Goal: Task Accomplishment & Management: Use online tool/utility

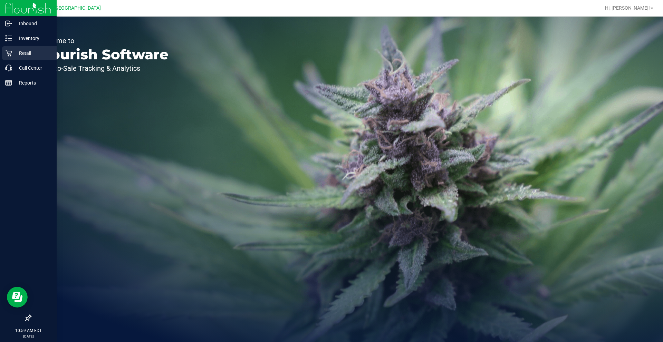
click at [4, 55] on div "Retail" at bounding box center [29, 53] width 55 height 14
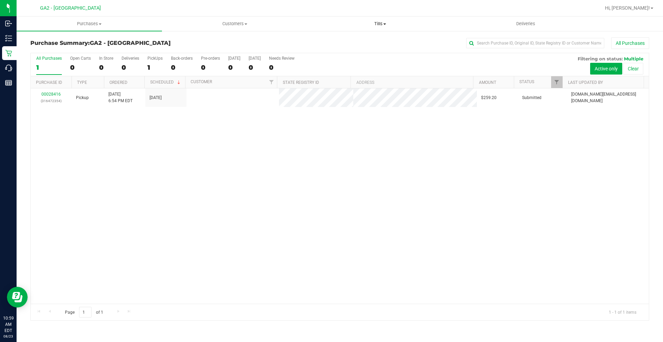
click at [374, 23] on span "Tills" at bounding box center [380, 24] width 145 height 6
click at [368, 38] on li "Manage tills" at bounding box center [379, 42] width 145 height 8
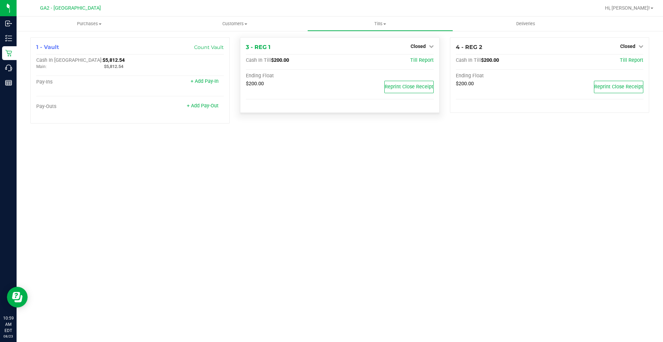
click at [423, 42] on div "Closed" at bounding box center [421, 46] width 23 height 8
click at [425, 45] on span "Closed" at bounding box center [417, 46] width 15 height 6
click at [431, 59] on div "Open Till" at bounding box center [417, 61] width 51 height 9
click at [425, 60] on link "Open Till" at bounding box center [418, 61] width 18 height 6
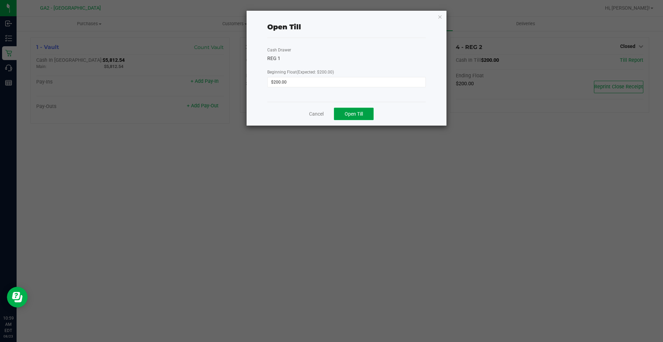
click at [365, 109] on button "Open Till" at bounding box center [354, 114] width 40 height 12
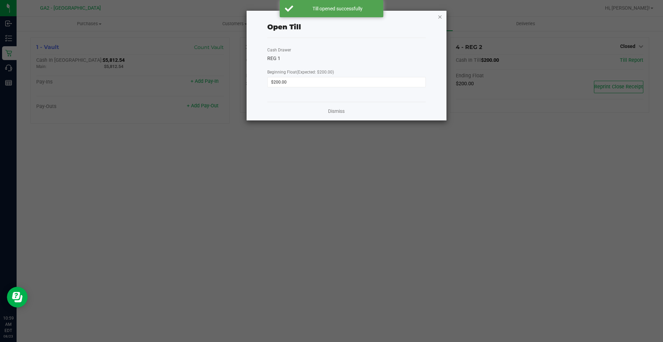
click at [439, 19] on icon "button" at bounding box center [439, 16] width 5 height 8
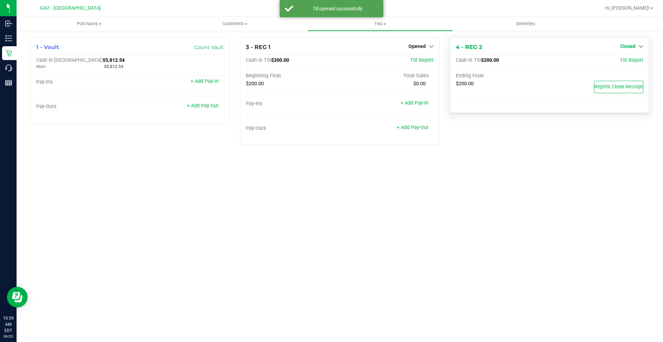
click at [623, 43] on span "Closed" at bounding box center [627, 46] width 15 height 6
click at [629, 62] on link "Open Till" at bounding box center [627, 61] width 18 height 6
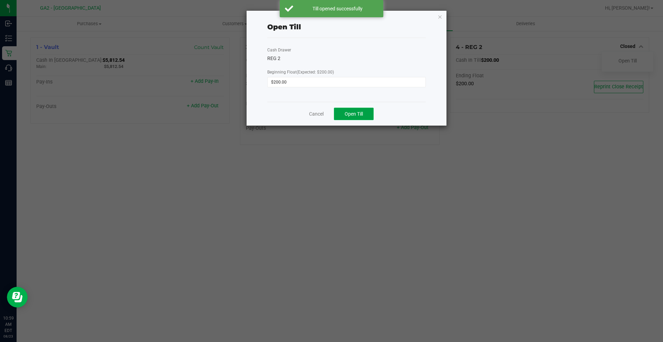
click at [354, 116] on span "Open Till" at bounding box center [354, 114] width 18 height 6
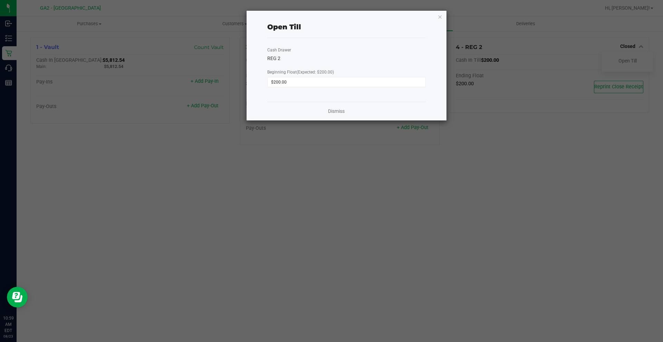
click at [437, 19] on div "Open Till Cash Drawer REG 2 Beginning Float (Expected: $200.00) $200.00 Dismiss" at bounding box center [346, 66] width 200 height 110
click at [440, 17] on icon "button" at bounding box center [439, 16] width 5 height 8
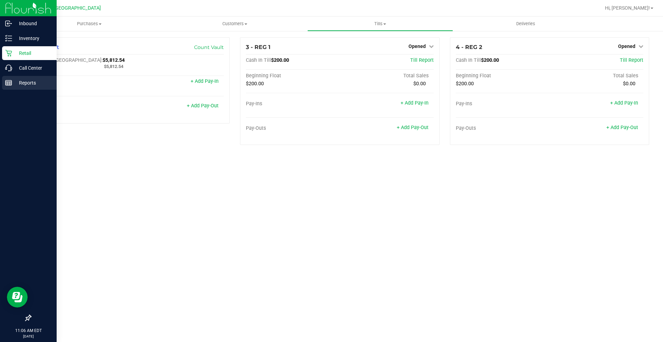
click at [20, 82] on p "Reports" at bounding box center [32, 83] width 41 height 8
click at [21, 84] on p "Reports" at bounding box center [32, 83] width 41 height 8
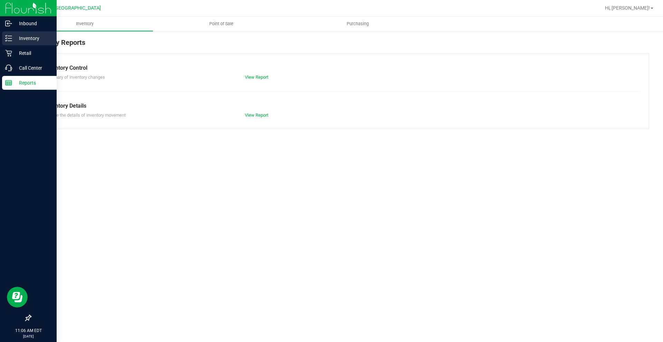
click at [24, 40] on p "Inventory" at bounding box center [32, 38] width 41 height 8
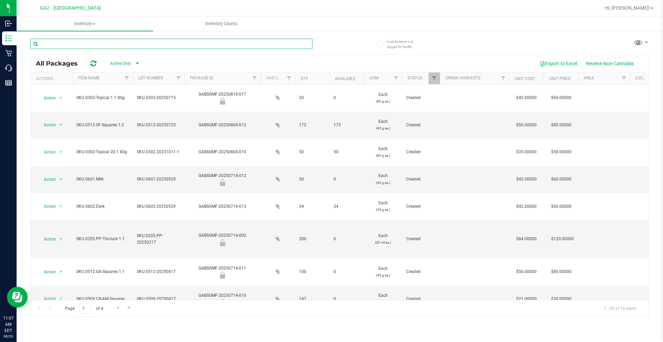
click at [126, 44] on input "text" at bounding box center [171, 44] width 282 height 10
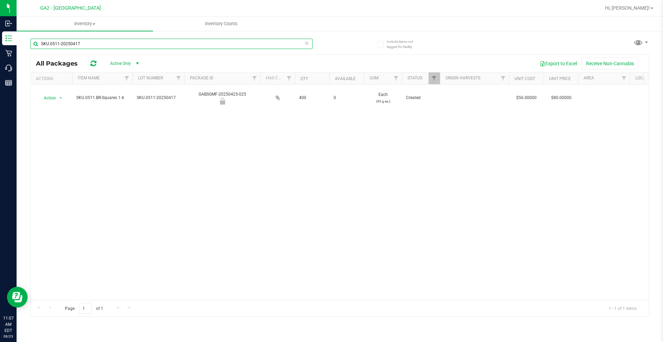
type input "SKU.0511-20250417"
drag, startPoint x: 169, startPoint y: 166, endPoint x: 143, endPoint y: 145, distance: 33.9
click at [168, 164] on div "Action Action Global inventory Locate package Package audit log Print package l…" at bounding box center [340, 192] width 618 height 215
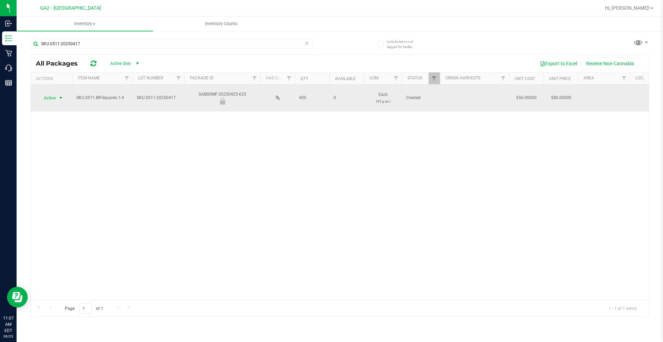
click at [54, 97] on span "Action" at bounding box center [47, 98] width 19 height 10
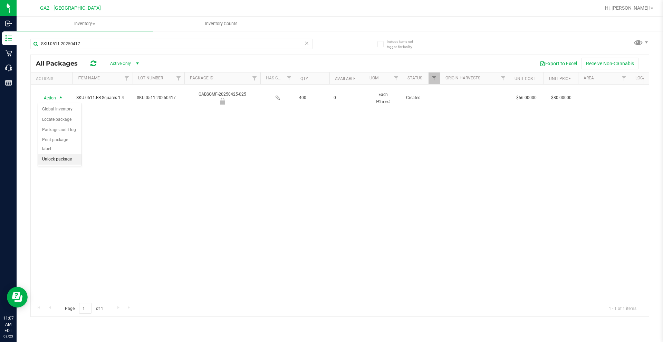
click at [63, 154] on li "Unlock package" at bounding box center [59, 159] width 43 height 10
